Goal: Find specific page/section: Find specific page/section

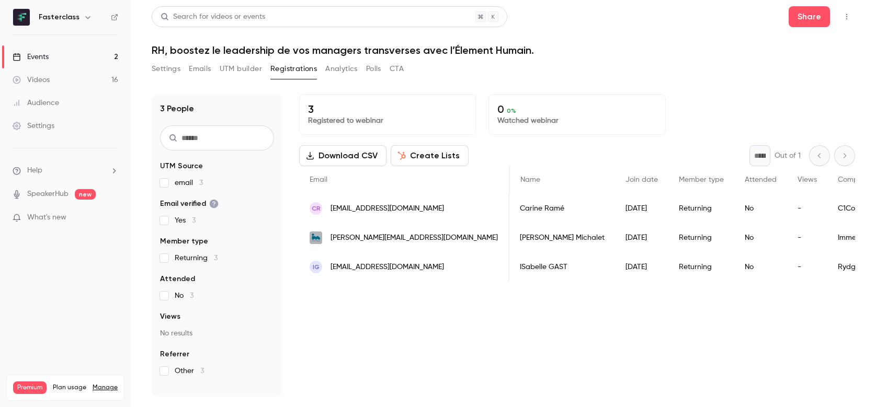
scroll to position [0, 198]
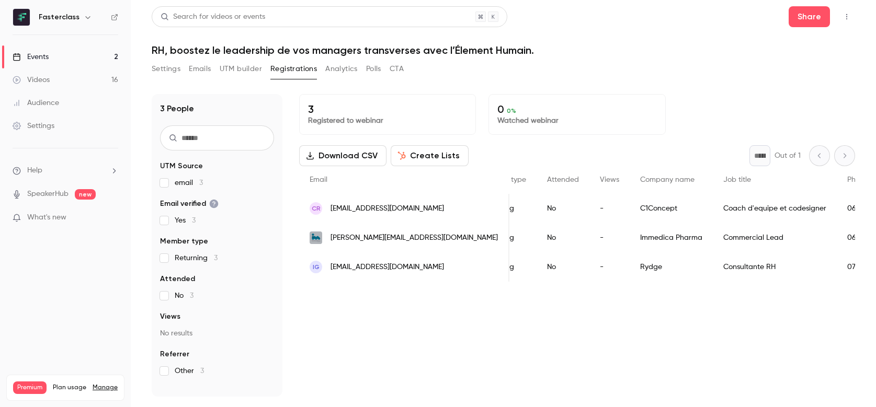
click at [63, 60] on link "Events 2" at bounding box center [65, 57] width 131 height 23
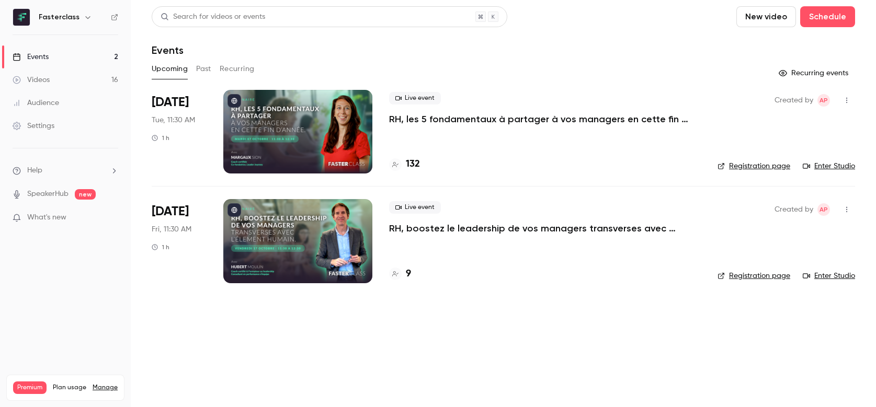
click at [409, 272] on h4 "9" at bounding box center [408, 274] width 5 height 14
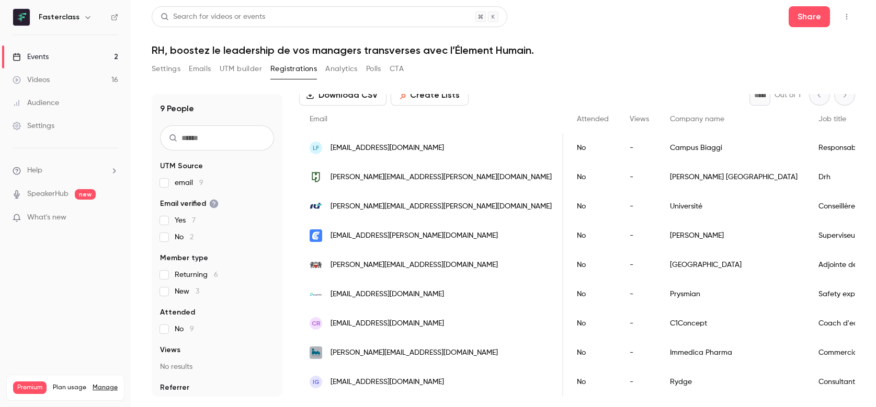
scroll to position [69, 0]
click at [88, 52] on link "Events 2" at bounding box center [65, 57] width 131 height 23
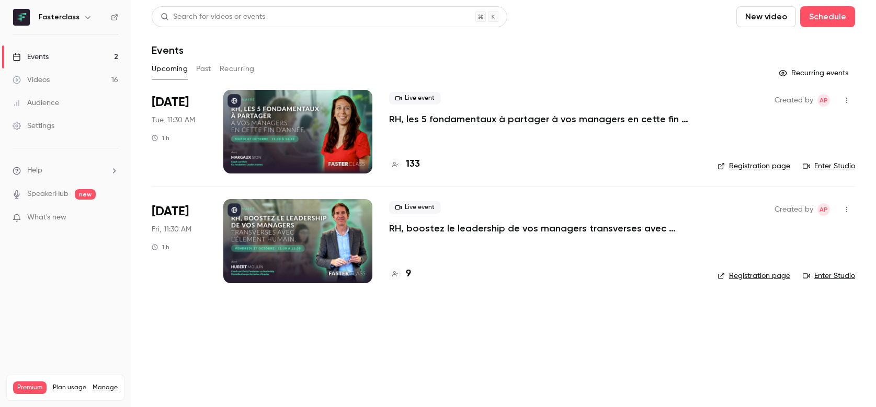
click at [406, 161] on h4 "133" at bounding box center [413, 164] width 14 height 14
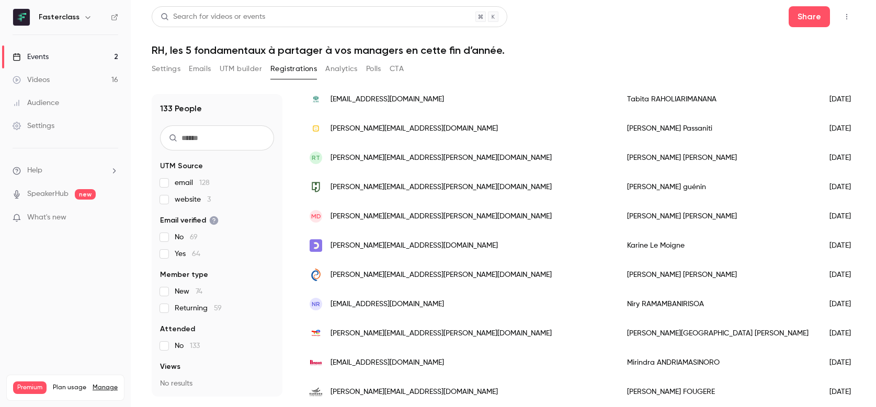
scroll to position [607, 0]
